Goal: Communication & Community: Answer question/provide support

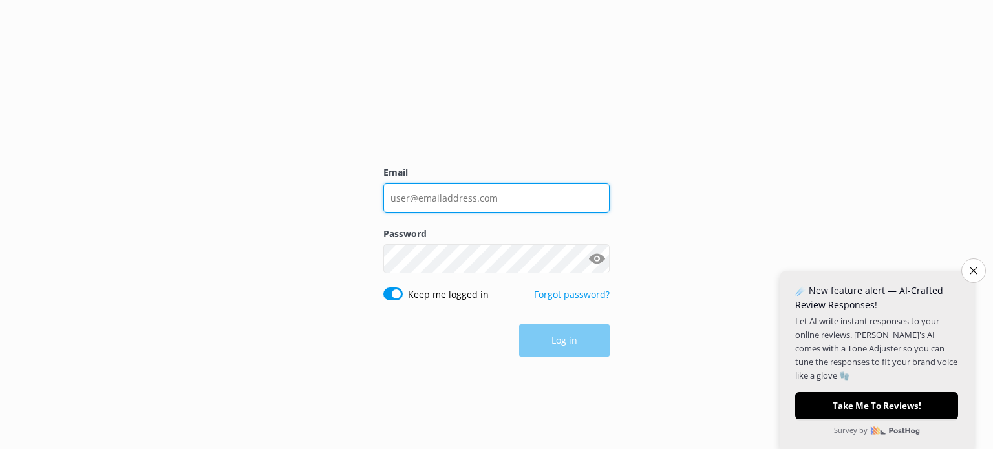
click at [520, 192] on input "Email" at bounding box center [496, 198] width 226 height 29
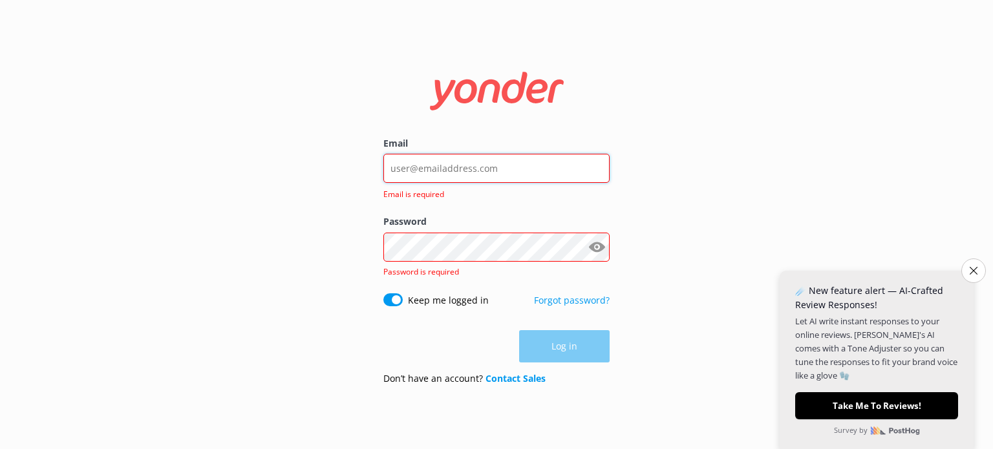
type input "[EMAIL_ADDRESS][DOMAIN_NAME]"
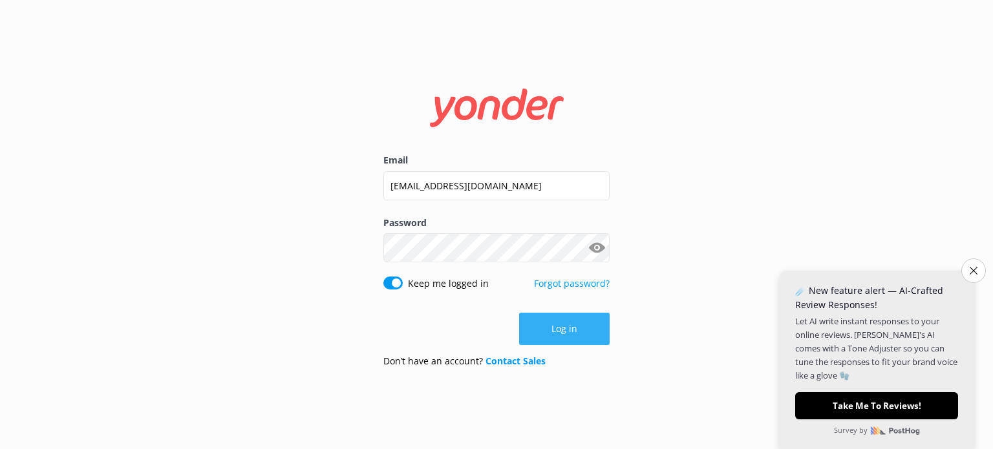
click at [553, 321] on button "Log in" at bounding box center [564, 329] width 90 height 32
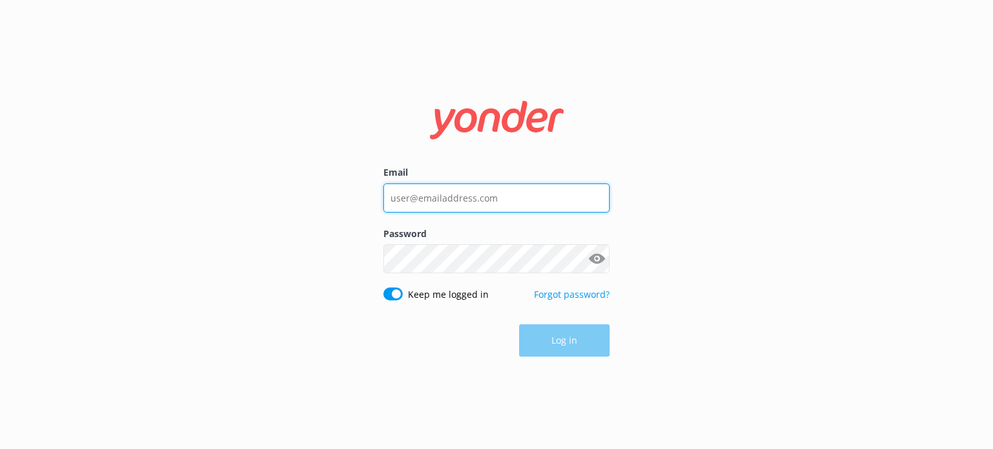
click at [490, 201] on input "Email" at bounding box center [496, 198] width 226 height 29
type input "[EMAIL_ADDRESS][DOMAIN_NAME]"
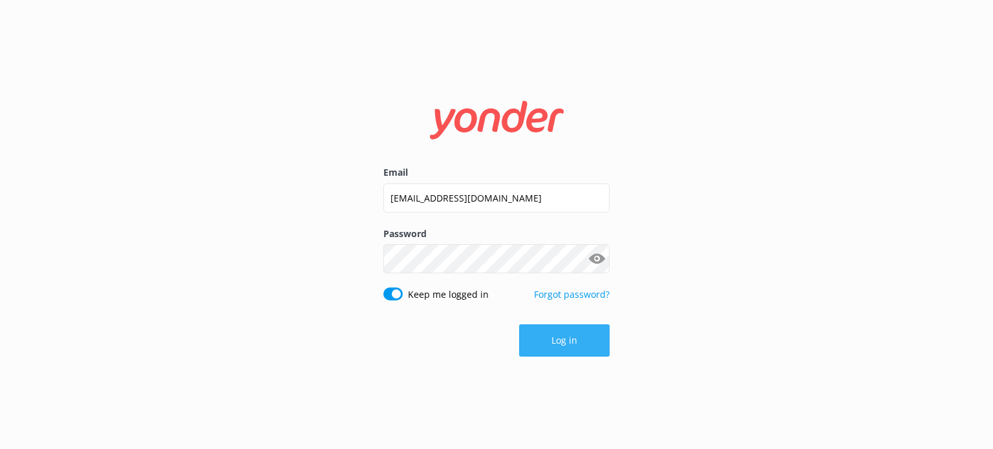
click at [556, 346] on button "Log in" at bounding box center [564, 340] width 90 height 32
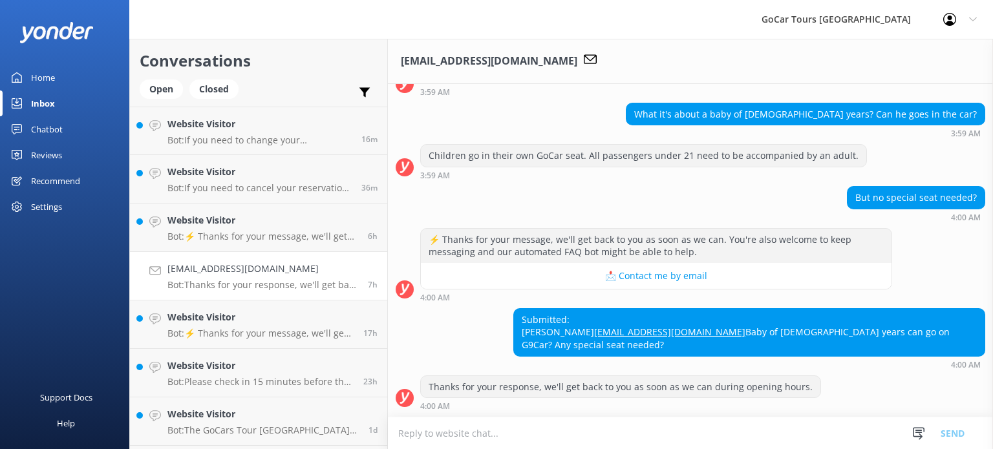
scroll to position [191, 0]
click at [520, 443] on textarea at bounding box center [690, 434] width 605 height 32
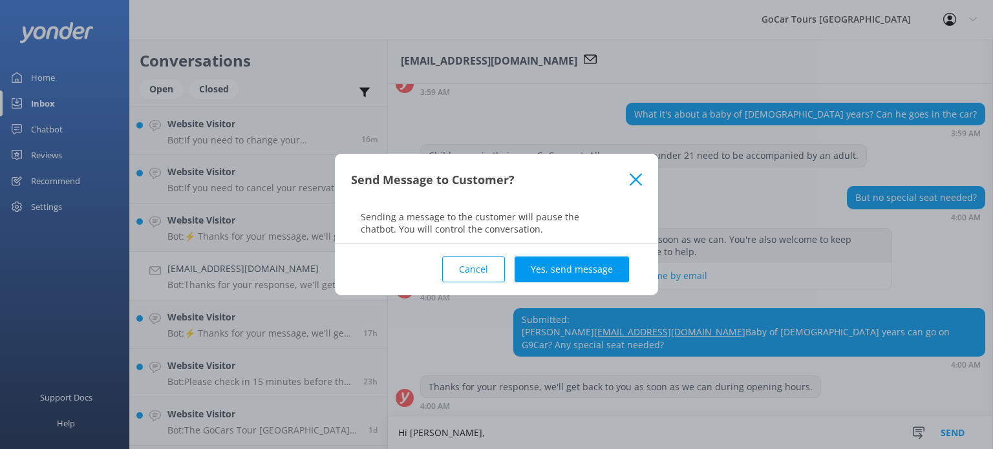
click at [636, 185] on icon at bounding box center [636, 179] width 12 height 13
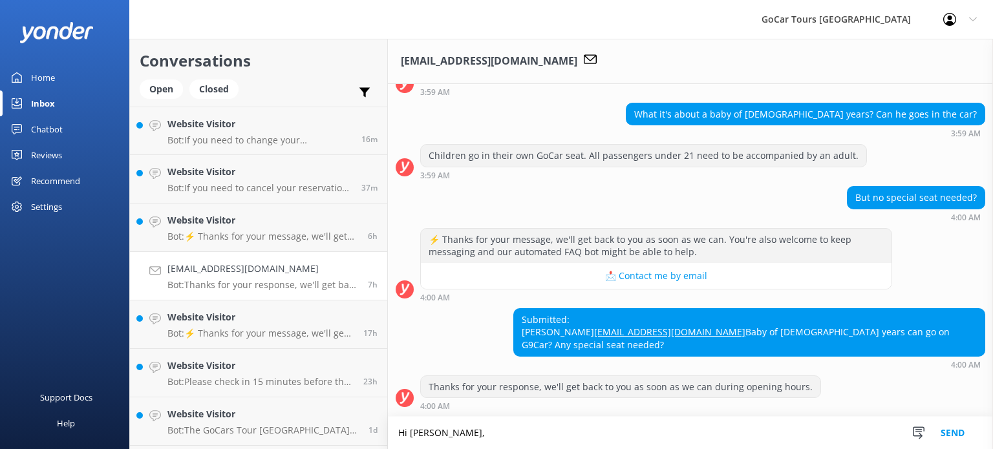
click at [535, 430] on textarea "Hi [PERSON_NAME]," at bounding box center [690, 433] width 605 height 32
click at [664, 439] on textarea "Hi [PERSON_NAME], Thanks for your message. about your question." at bounding box center [690, 433] width 605 height 32
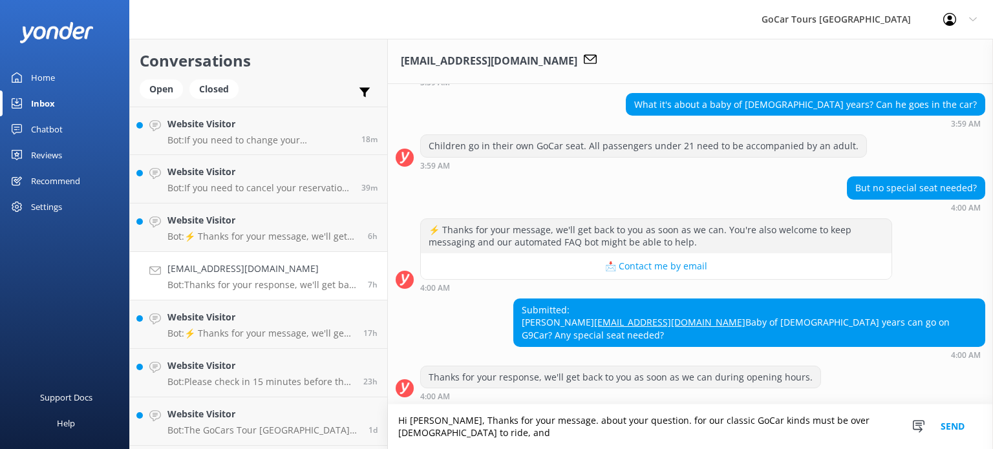
scroll to position [204, 0]
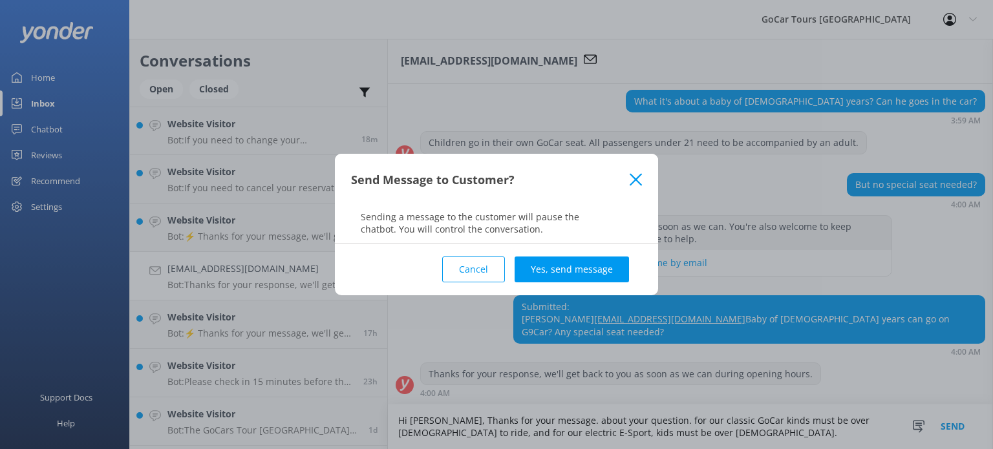
type textarea "Hi [PERSON_NAME], Thanks for your message. about your question. for our classic…"
click at [538, 266] on button "Yes, send message" at bounding box center [571, 270] width 114 height 26
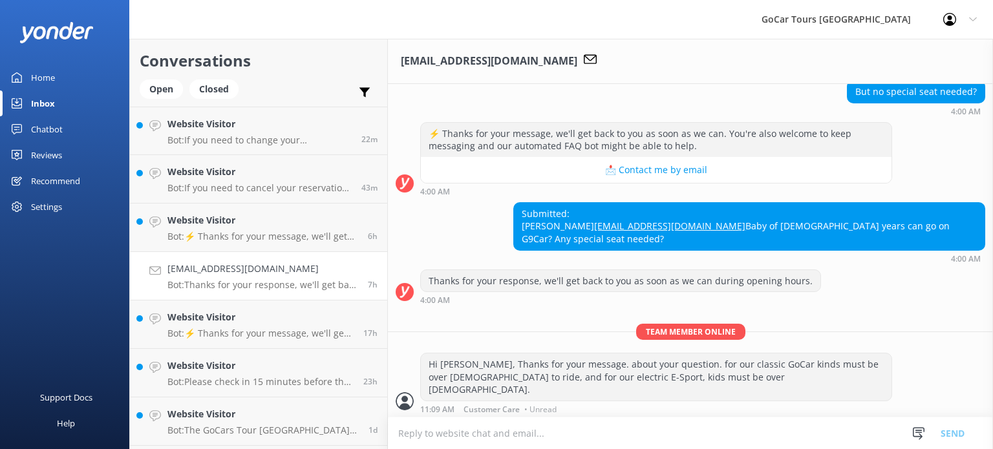
scroll to position [315, 0]
